Goal: Navigation & Orientation: Go to known website

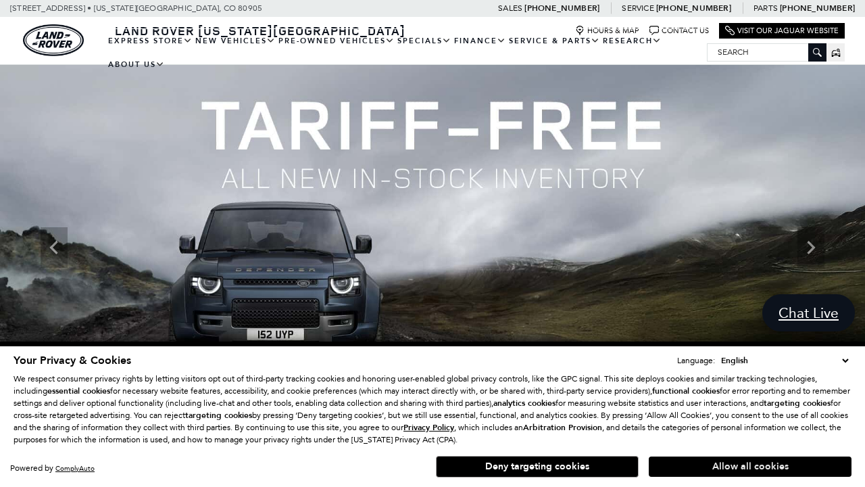
click at [750, 466] on button "Allow all cookies" at bounding box center [750, 466] width 203 height 20
